Goal: Information Seeking & Learning: Learn about a topic

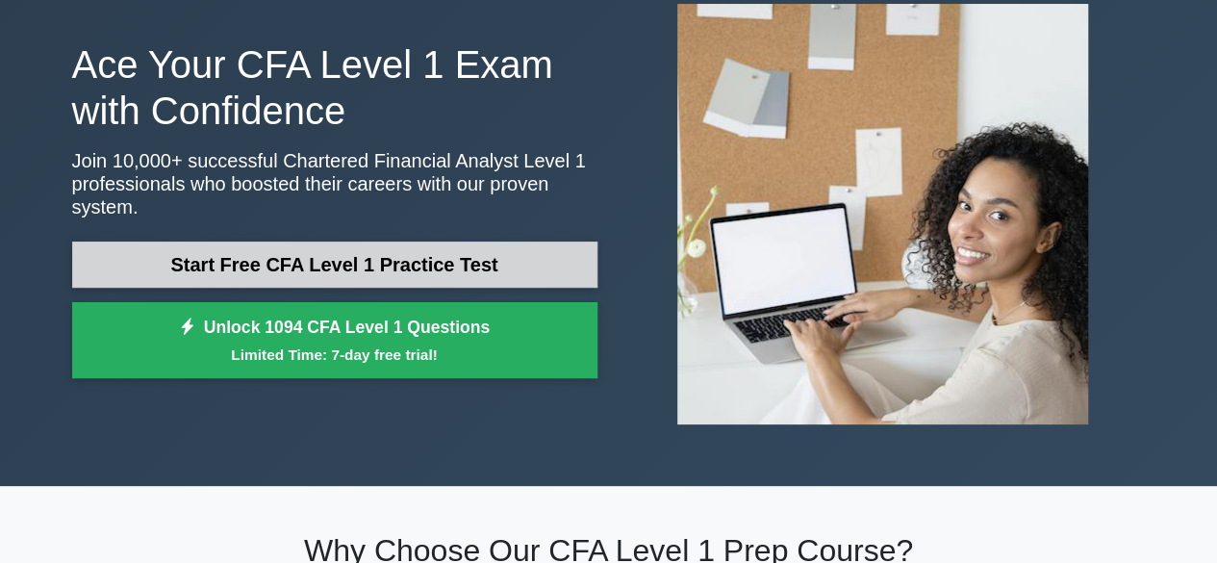
click at [281, 241] on link "Start Free CFA Level 1 Practice Test" at bounding box center [334, 264] width 525 height 46
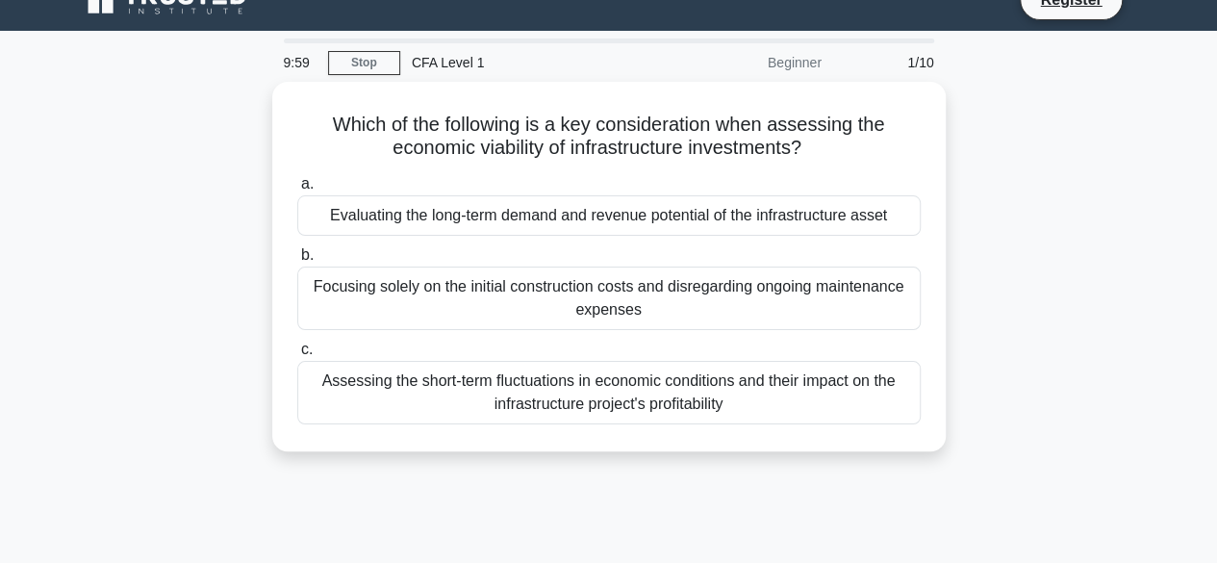
scroll to position [32, 0]
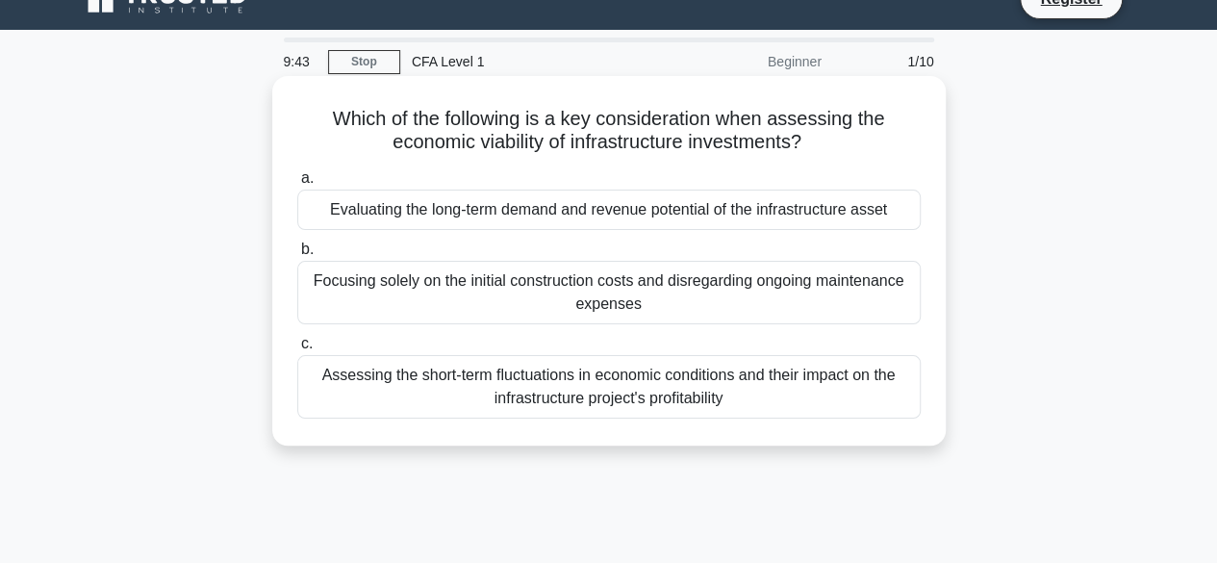
click at [440, 208] on div "Evaluating the long-term demand and revenue potential of the infrastructure ass…" at bounding box center [608, 210] width 623 height 40
click at [297, 185] on input "a. Evaluating the long-term demand and revenue potential of the infrastructure …" at bounding box center [297, 178] width 0 height 13
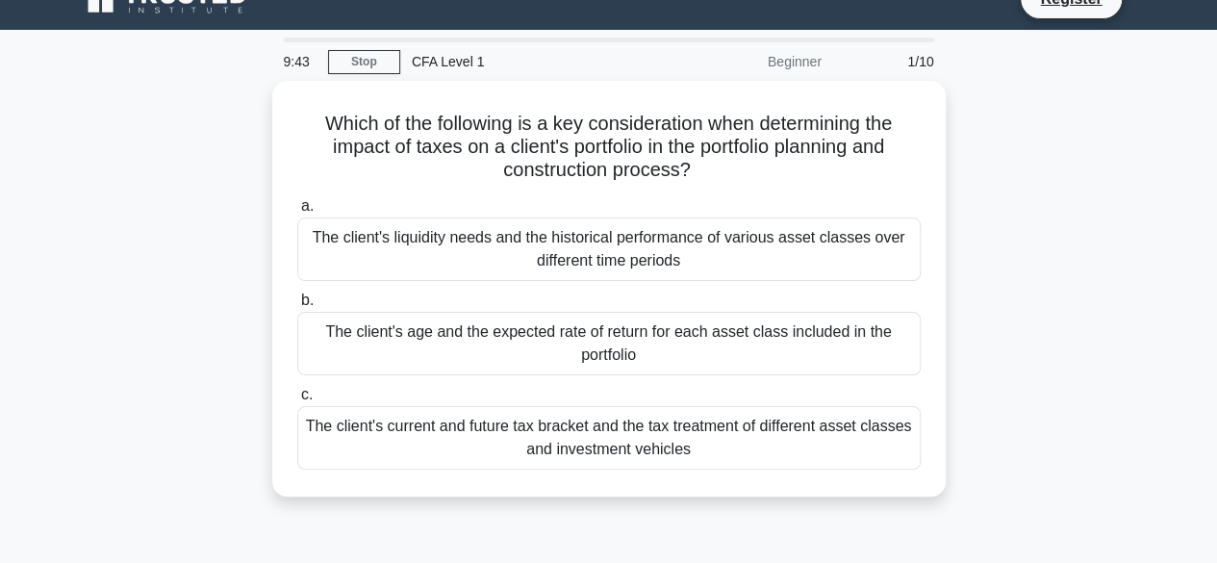
scroll to position [0, 0]
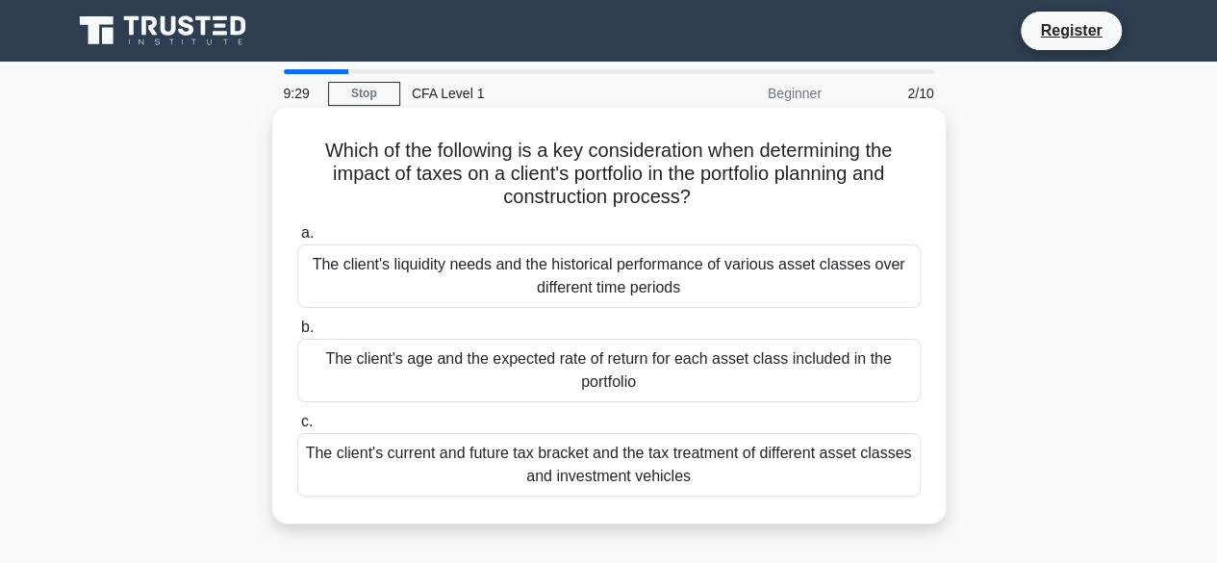
click at [448, 399] on div "The client's age and the expected rate of return for each asset class included …" at bounding box center [608, 370] width 623 height 63
click at [297, 334] on input "b. The client's age and the expected rate of return for each asset class includ…" at bounding box center [297, 327] width 0 height 13
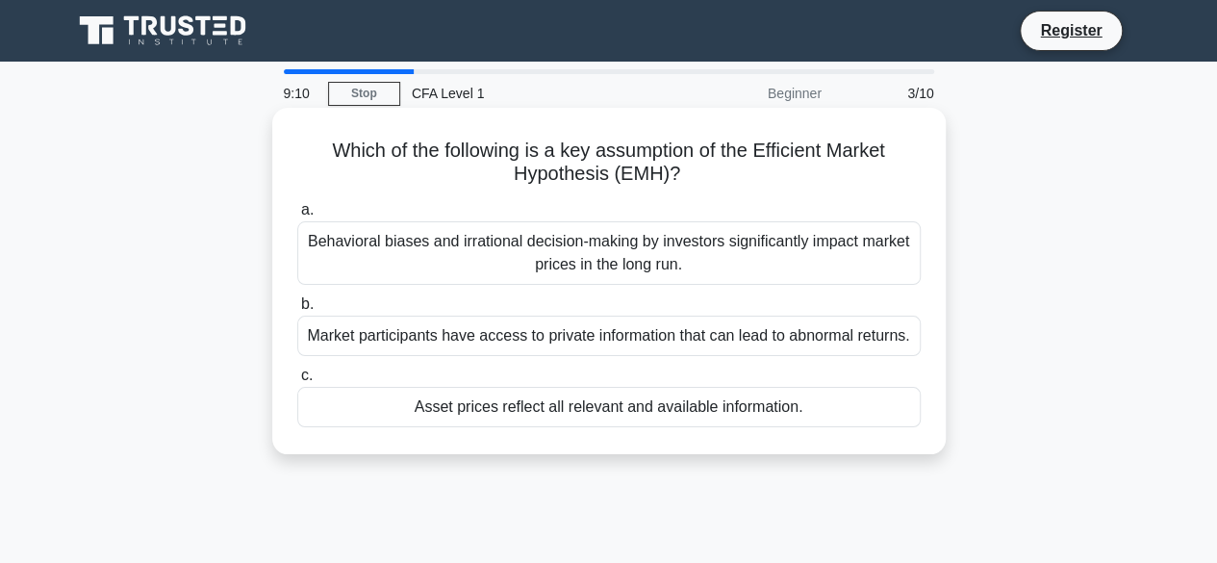
click at [655, 250] on div "Behavioral biases and irrational decision-making by investors significantly imp…" at bounding box center [608, 252] width 623 height 63
click at [297, 216] on input "a. Behavioral biases and irrational decision-making by investors significantly …" at bounding box center [297, 210] width 0 height 13
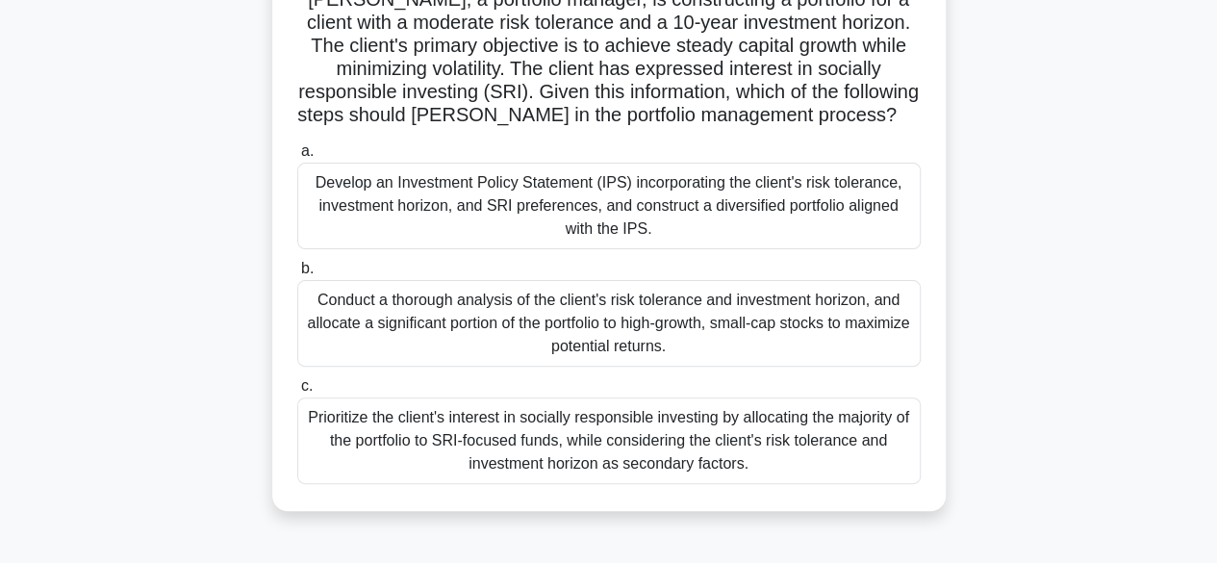
scroll to position [163, 0]
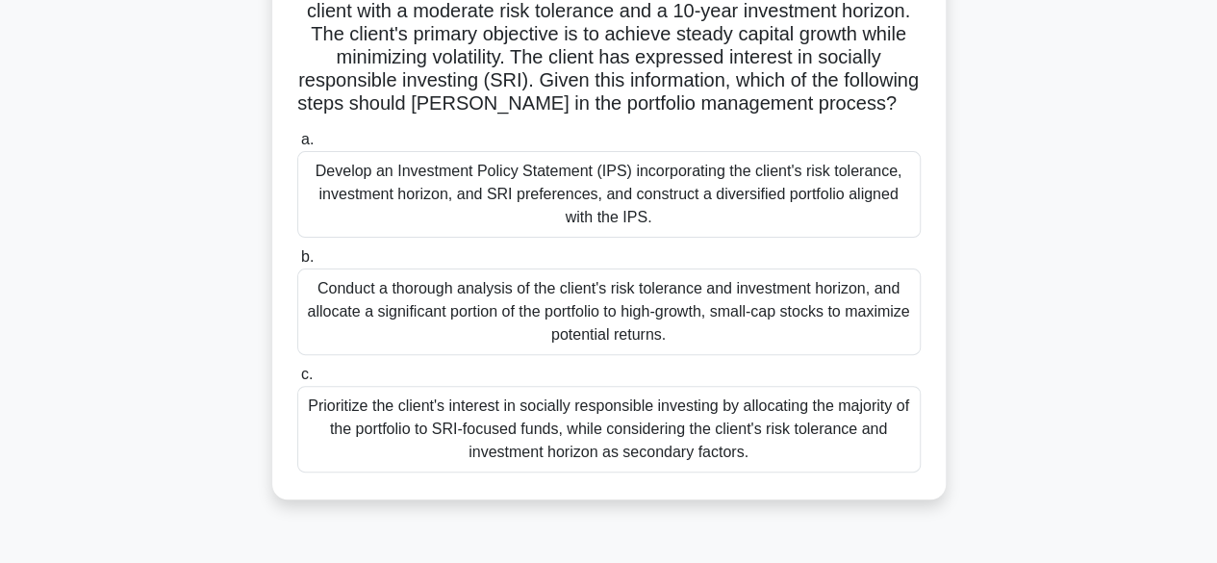
click at [652, 329] on div "Conduct a thorough analysis of the client's risk tolerance and investment horiz…" at bounding box center [608, 311] width 623 height 87
click at [297, 264] on input "b. Conduct a thorough analysis of the client's risk tolerance and investment ho…" at bounding box center [297, 257] width 0 height 13
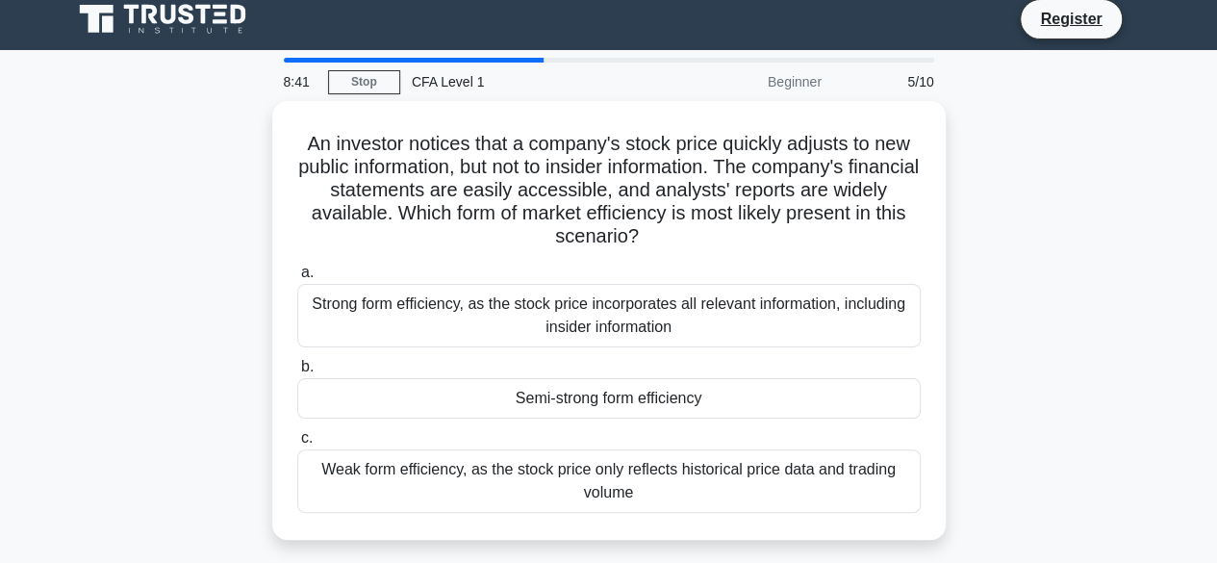
scroll to position [0, 0]
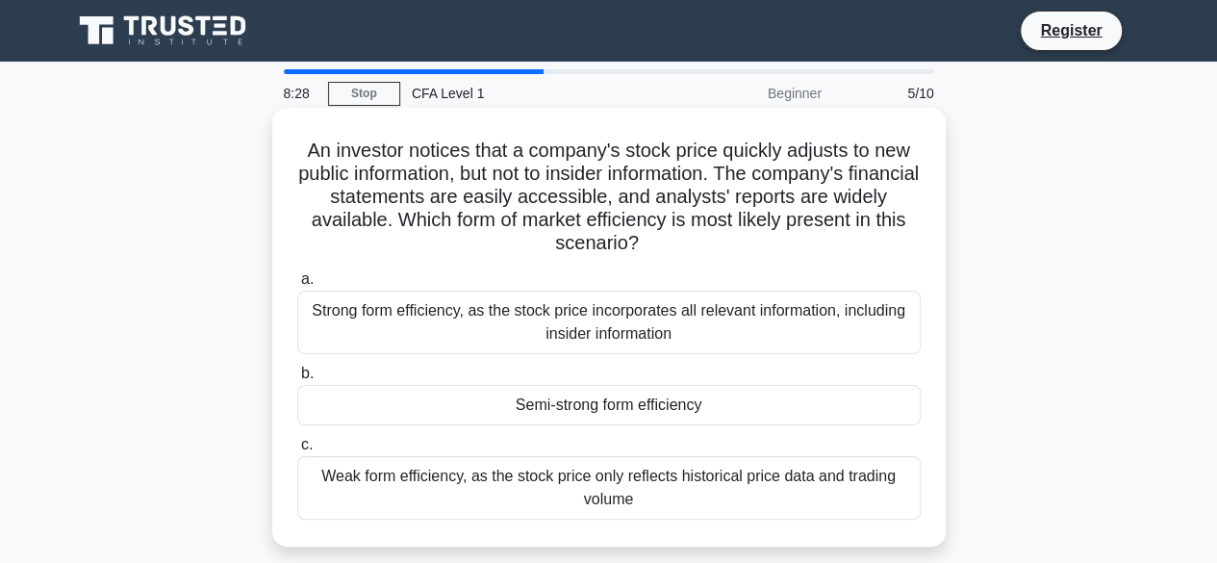
click at [634, 487] on div "Weak form efficiency, as the stock price only reflects historical price data an…" at bounding box center [608, 487] width 623 height 63
click at [297, 451] on input "c. Weak form efficiency, as the stock price only reflects historical price data…" at bounding box center [297, 445] width 0 height 13
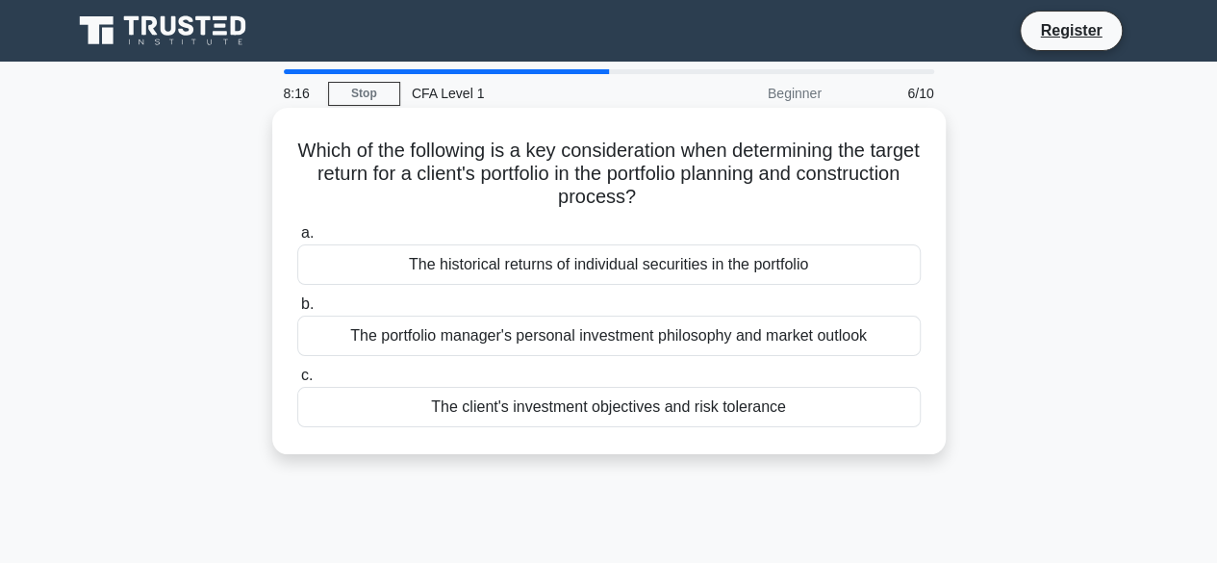
click at [628, 412] on div "The client's investment objectives and risk tolerance" at bounding box center [608, 407] width 623 height 40
click at [297, 382] on input "c. The client's investment objectives and risk tolerance" at bounding box center [297, 375] width 0 height 13
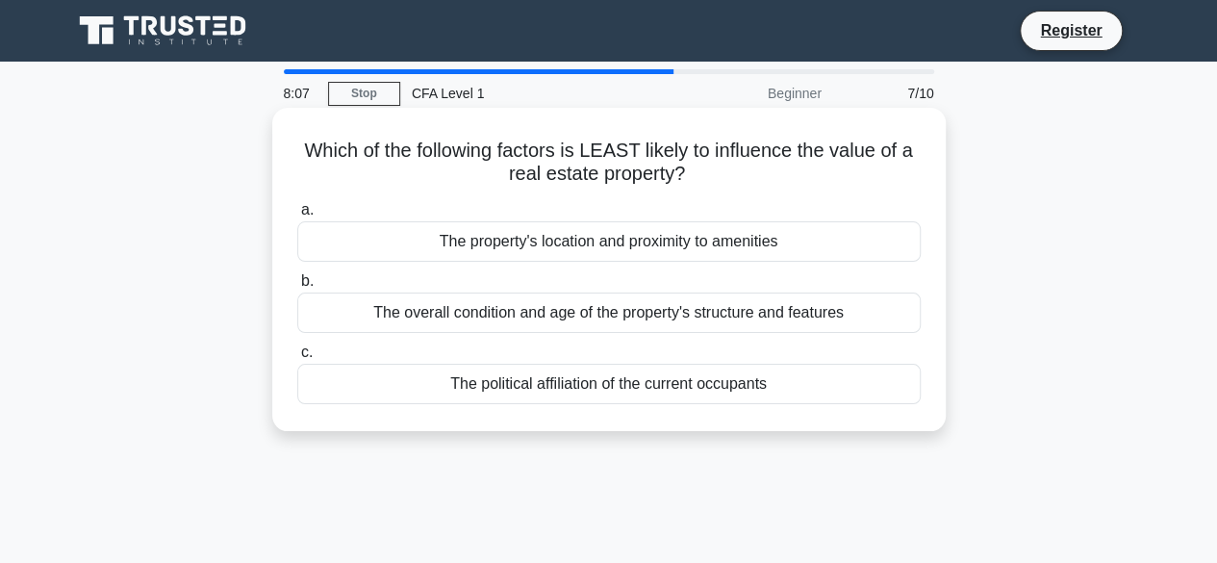
click at [626, 317] on div "The overall condition and age of the property's structure and features" at bounding box center [608, 312] width 623 height 40
click at [297, 288] on input "b. The overall condition and age of the property's structure and features" at bounding box center [297, 281] width 0 height 13
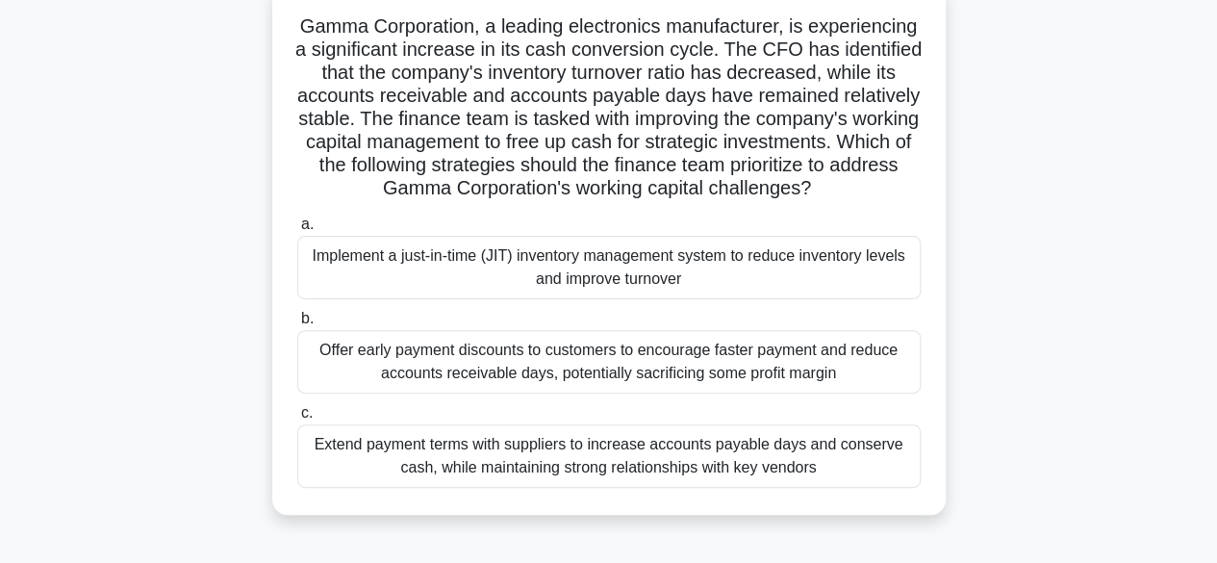
scroll to position [142, 0]
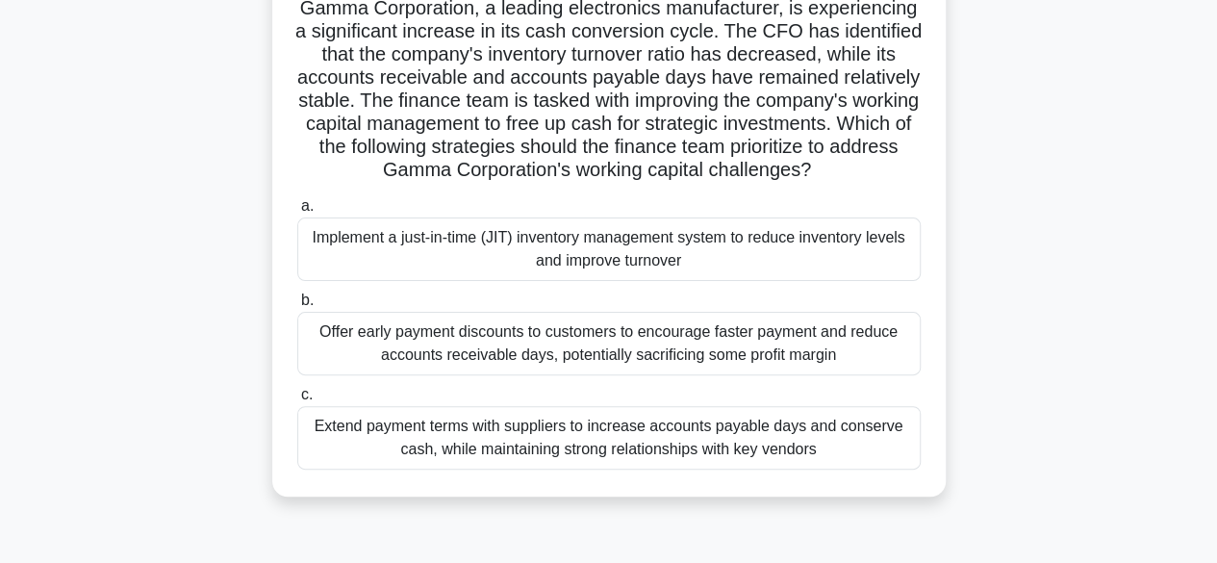
click at [609, 357] on div "Offer early payment discounts to customers to encourage faster payment and redu…" at bounding box center [608, 343] width 623 height 63
click at [297, 307] on input "b. Offer early payment discounts to customers to encourage faster payment and r…" at bounding box center [297, 300] width 0 height 13
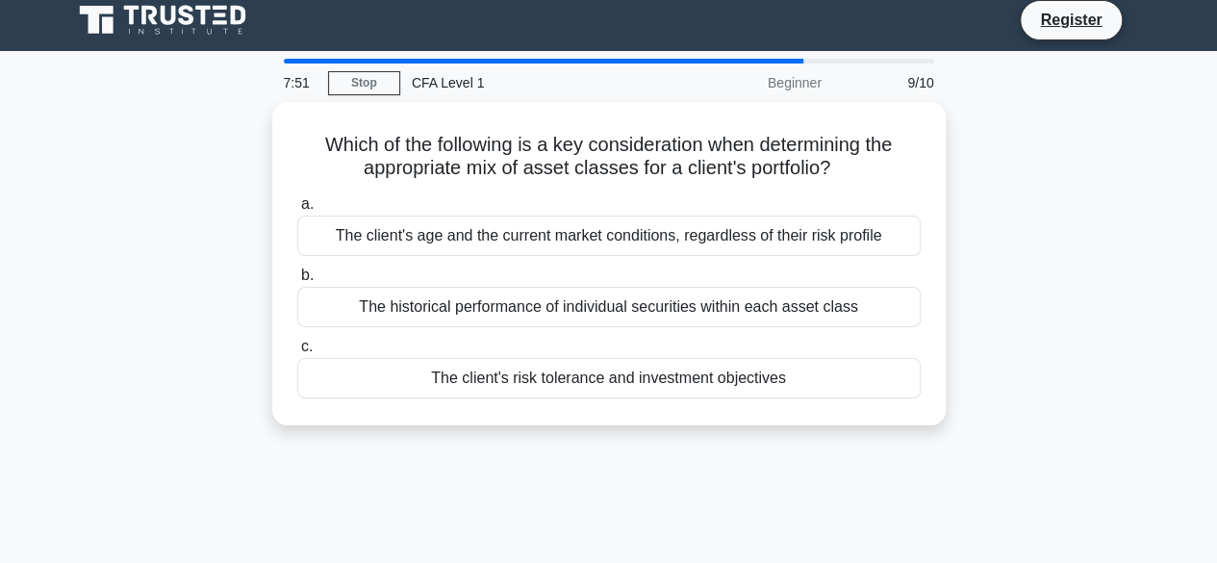
scroll to position [0, 0]
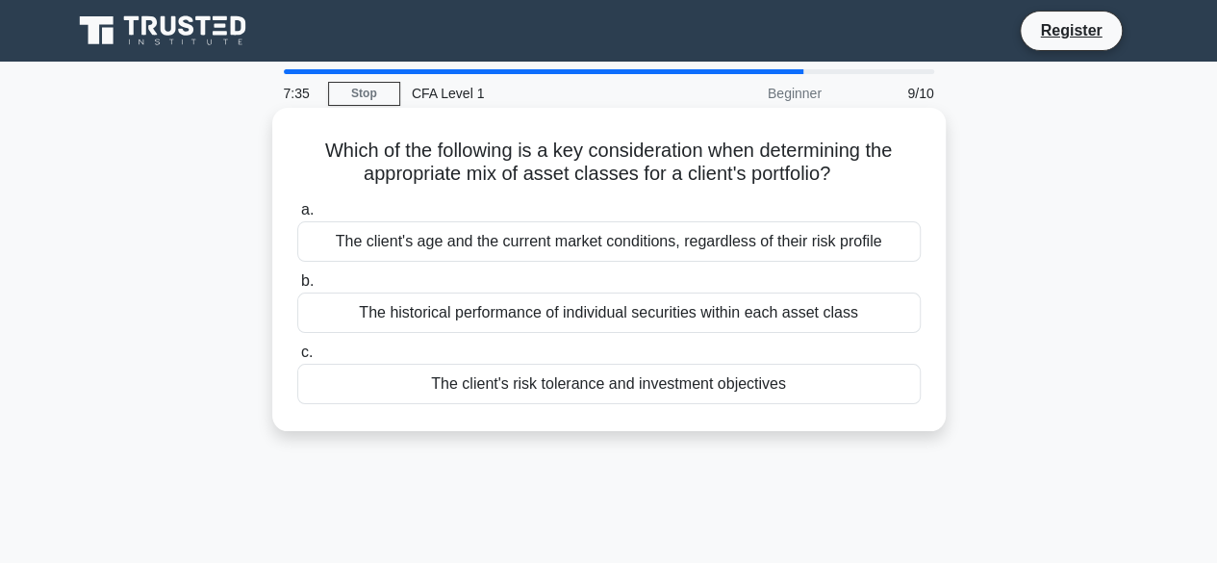
click at [608, 257] on div "The client's age and the current market conditions, regardless of their risk pr…" at bounding box center [608, 241] width 623 height 40
click at [297, 216] on input "a. The client's age and the current market conditions, regardless of their risk…" at bounding box center [297, 210] width 0 height 13
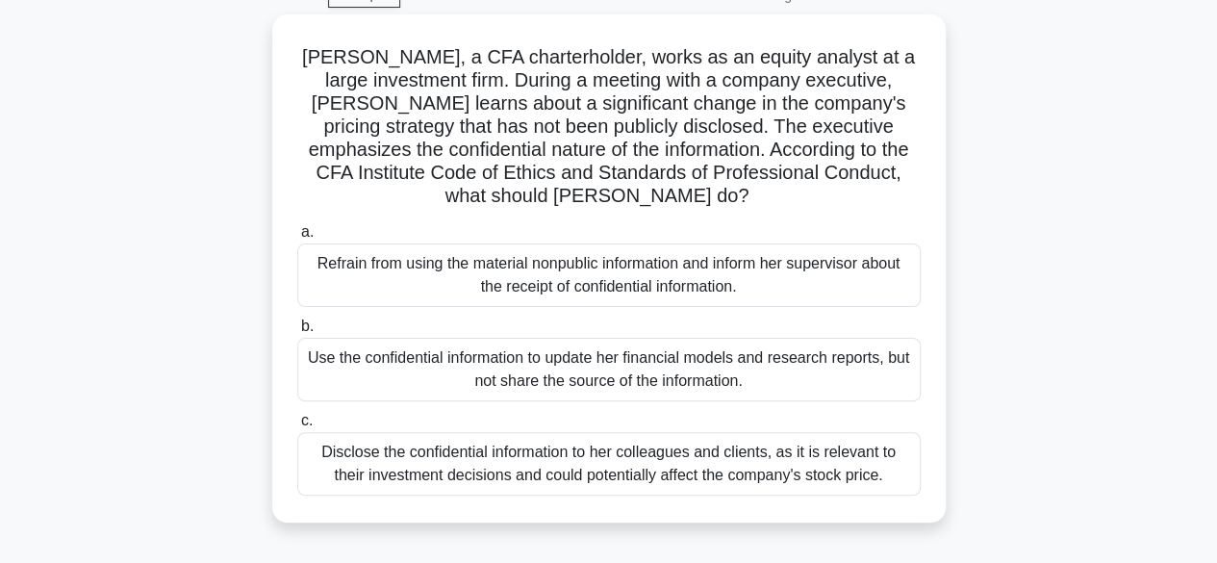
scroll to position [99, 0]
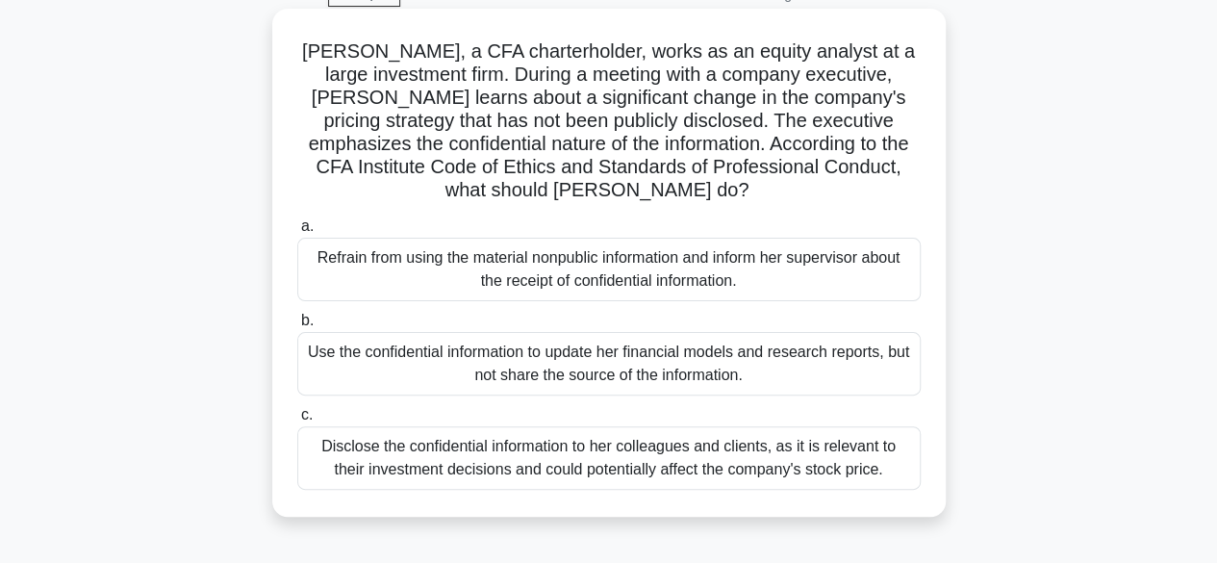
click at [594, 260] on div "Refrain from using the material nonpublic information and inform her supervisor…" at bounding box center [608, 269] width 623 height 63
click at [297, 233] on input "a. Refrain from using the material nonpublic information and inform her supervi…" at bounding box center [297, 226] width 0 height 13
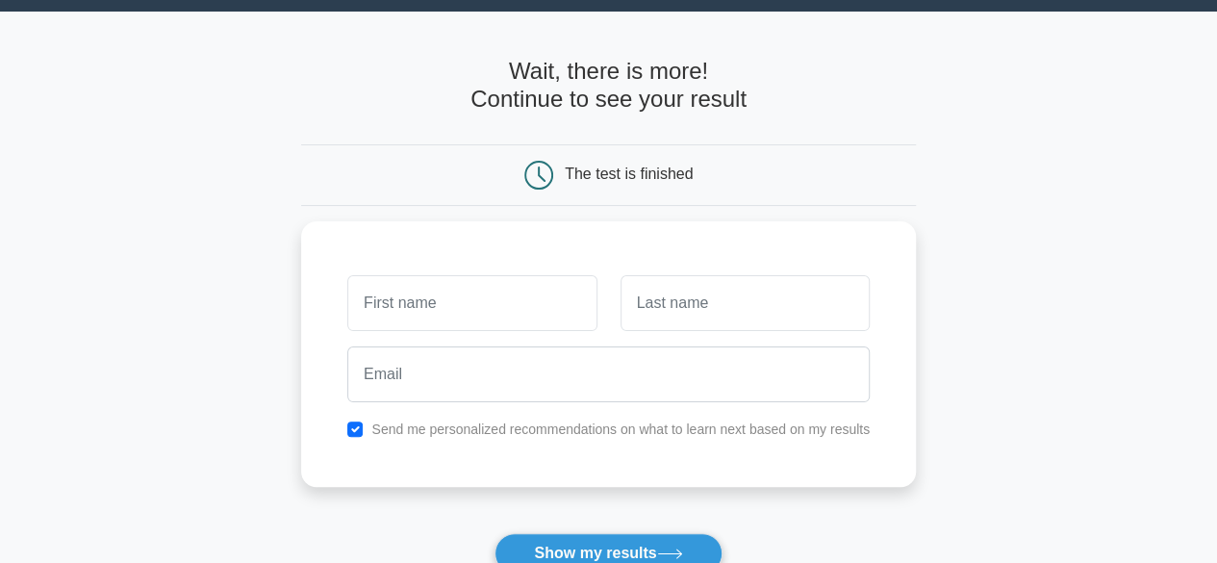
scroll to position [52, 0]
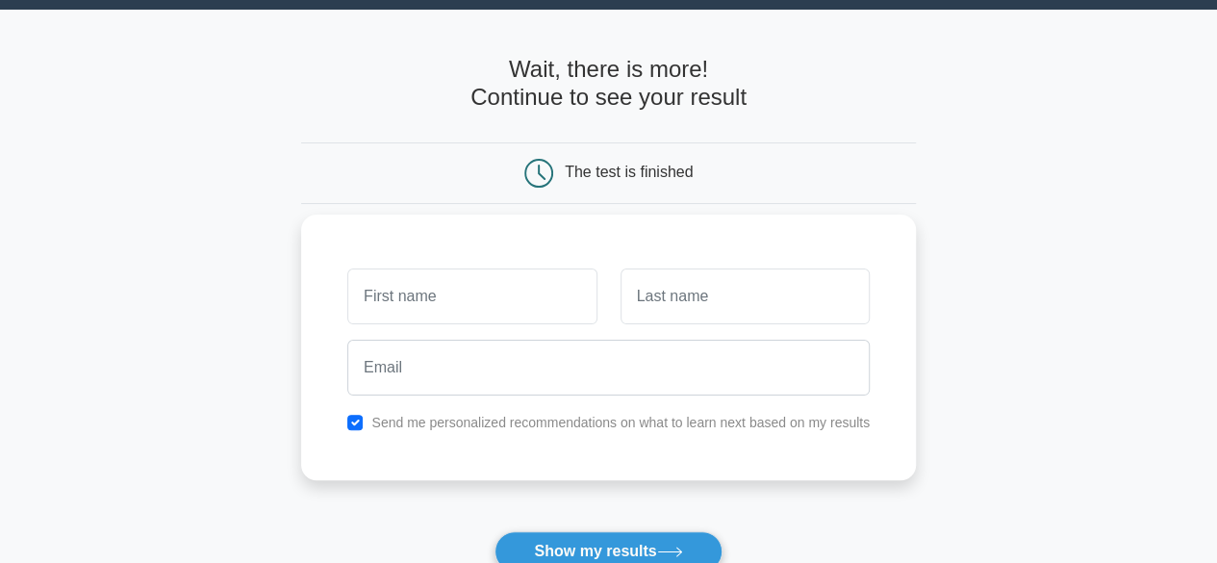
click at [524, 274] on input "text" at bounding box center [471, 296] width 249 height 56
type input "[PERSON_NAME]"
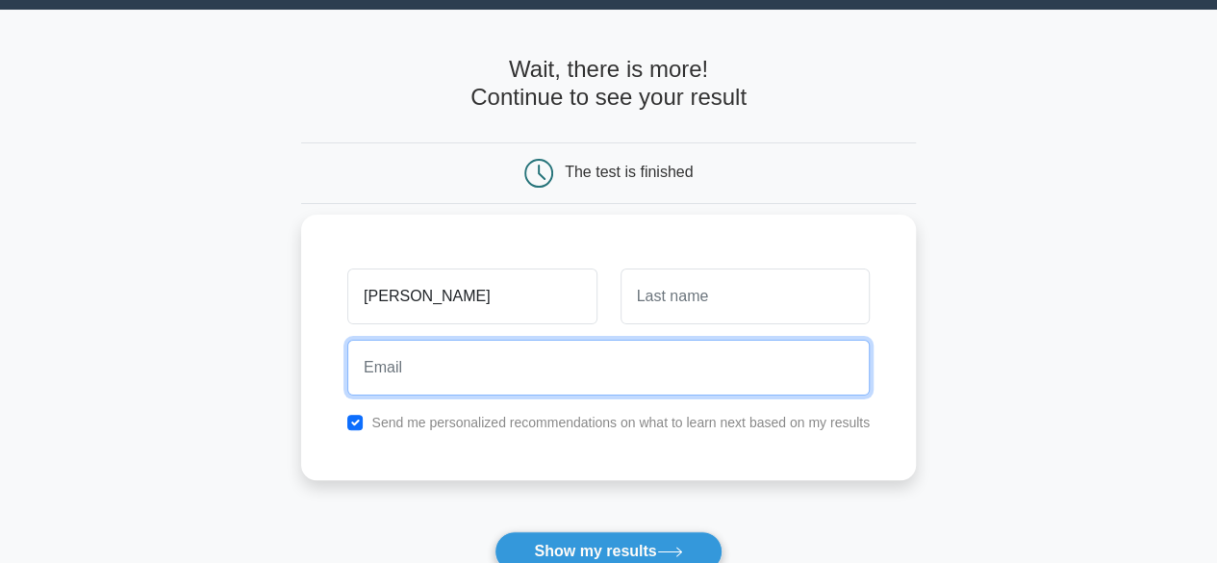
click at [493, 377] on input "email" at bounding box center [608, 368] width 522 height 56
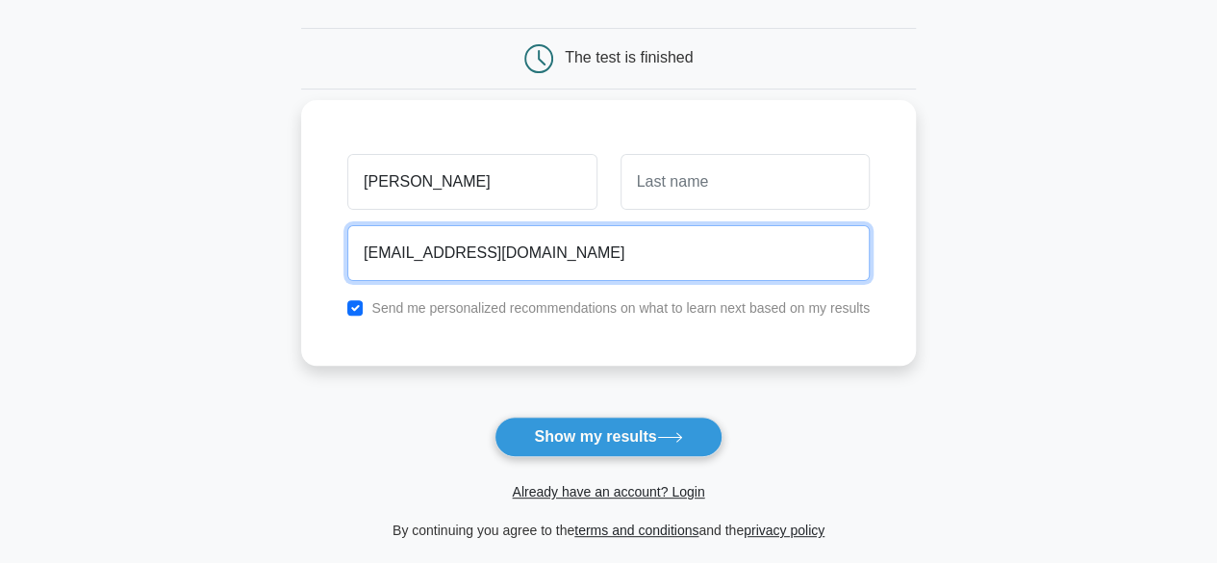
scroll to position [193, 0]
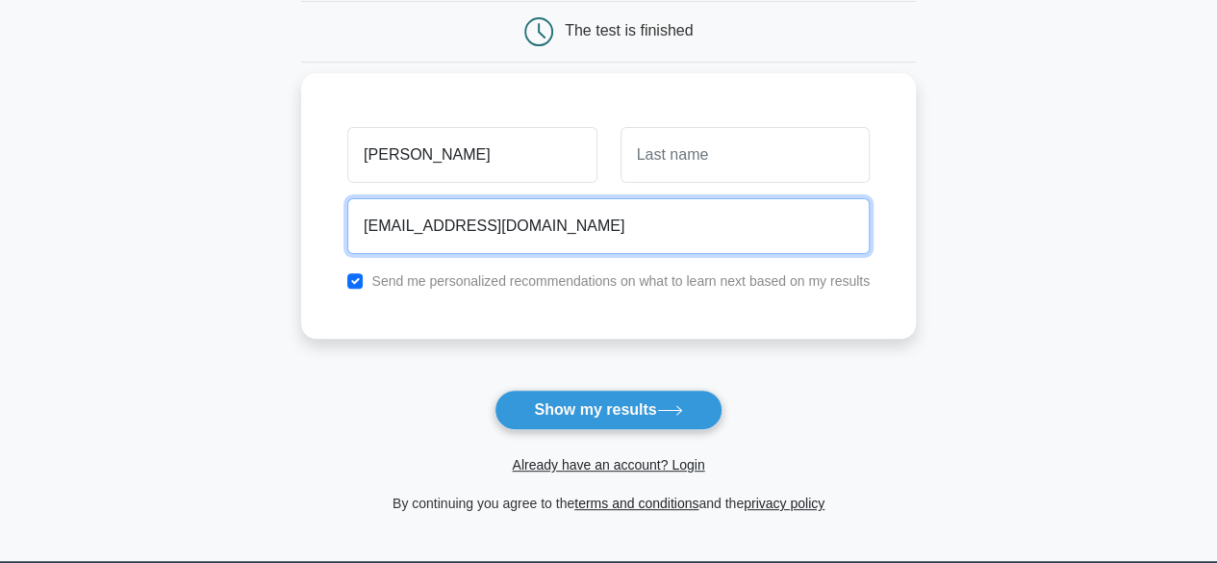
click at [557, 224] on input "[EMAIL_ADDRESS][DOMAIN_NAME]" at bounding box center [608, 226] width 522 height 56
type input "e"
click at [557, 224] on input "email" at bounding box center [608, 226] width 522 height 56
type input "[EMAIL_ADDRESS][DOMAIN_NAME]"
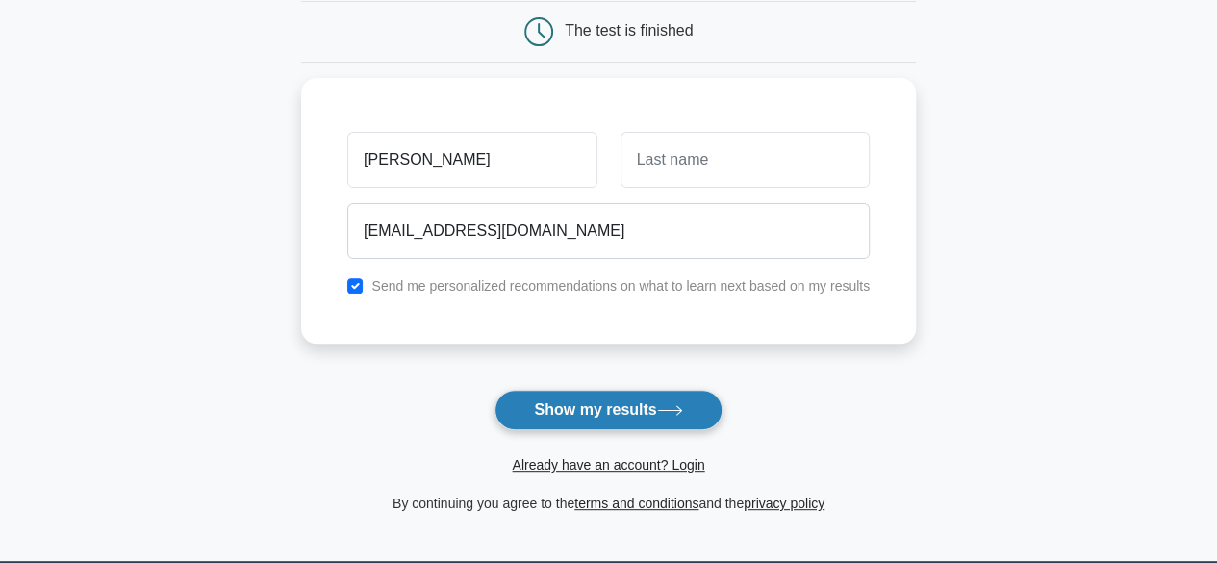
click at [550, 413] on button "Show my results" at bounding box center [607, 410] width 227 height 40
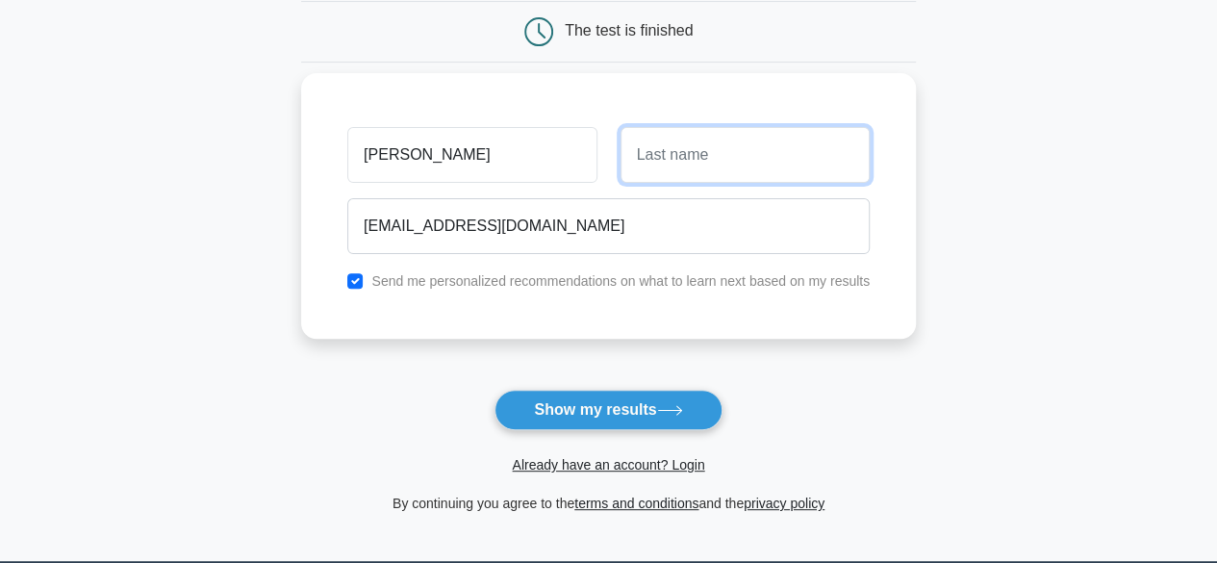
click at [700, 127] on input "text" at bounding box center [745, 155] width 249 height 56
type input "Pabbi"
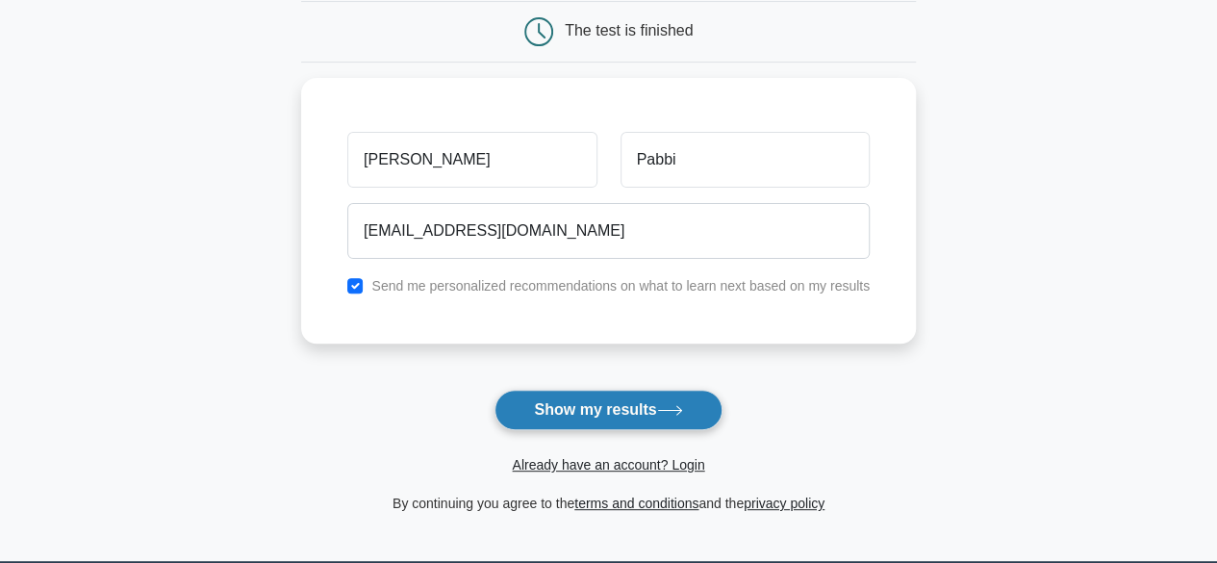
click at [549, 405] on button "Show my results" at bounding box center [607, 410] width 227 height 40
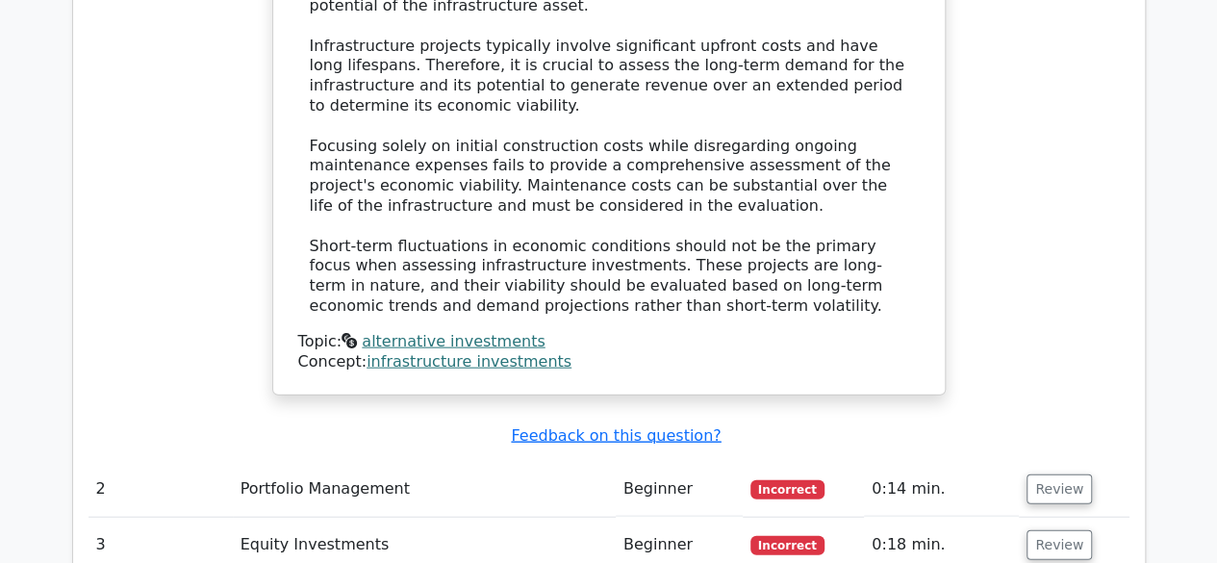
scroll to position [2056, 0]
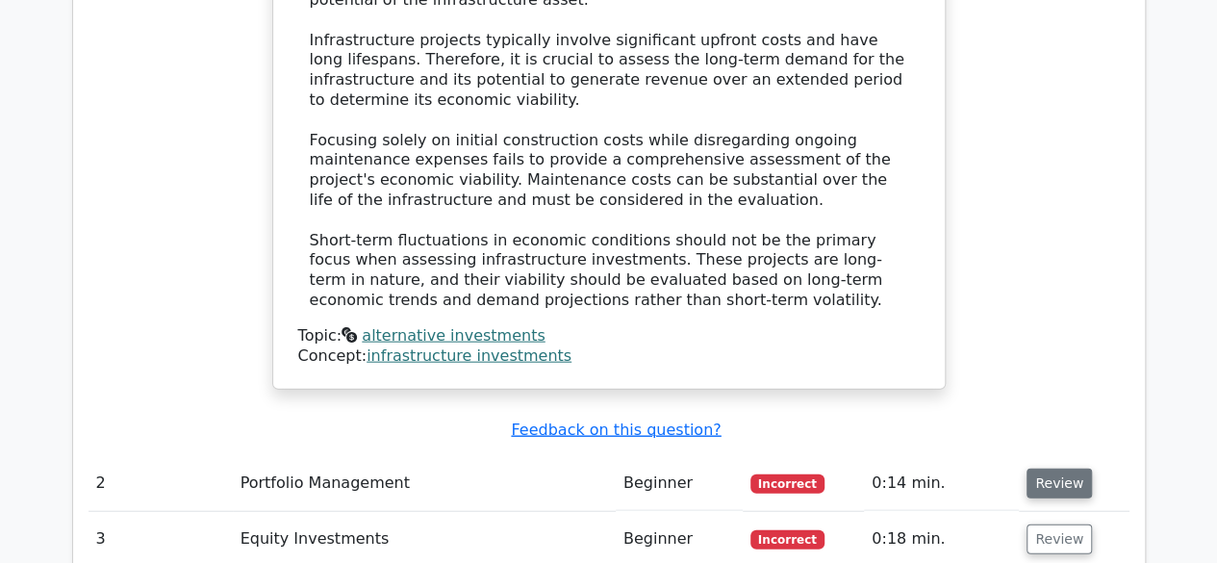
click at [1060, 469] on button "Review" at bounding box center [1058, 484] width 65 height 30
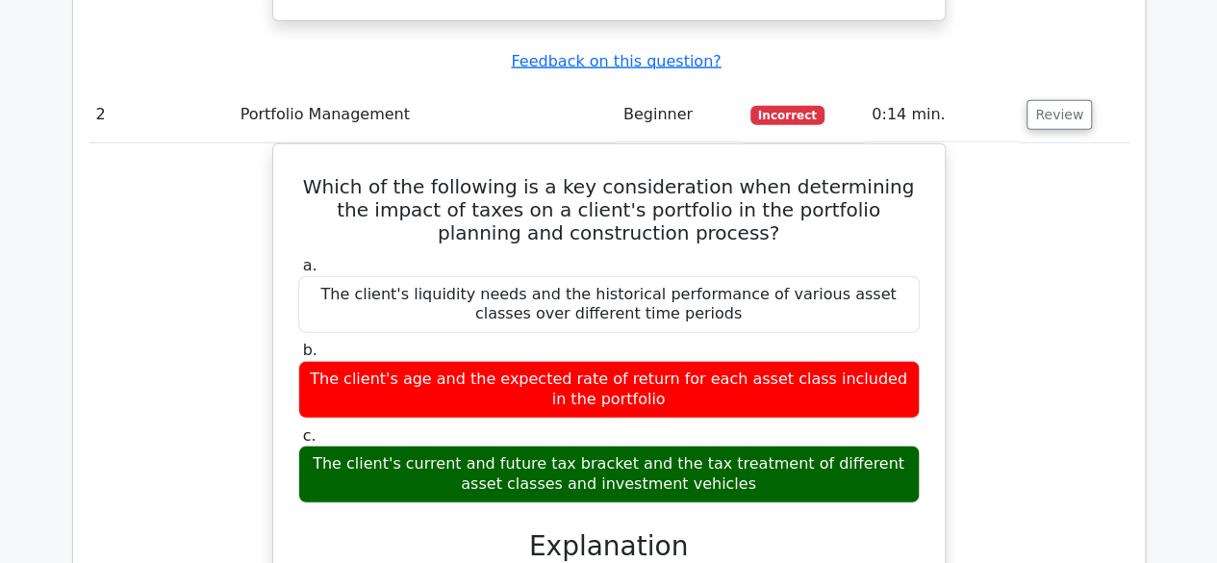
scroll to position [2431, 0]
